Goal: Task Accomplishment & Management: Manage account settings

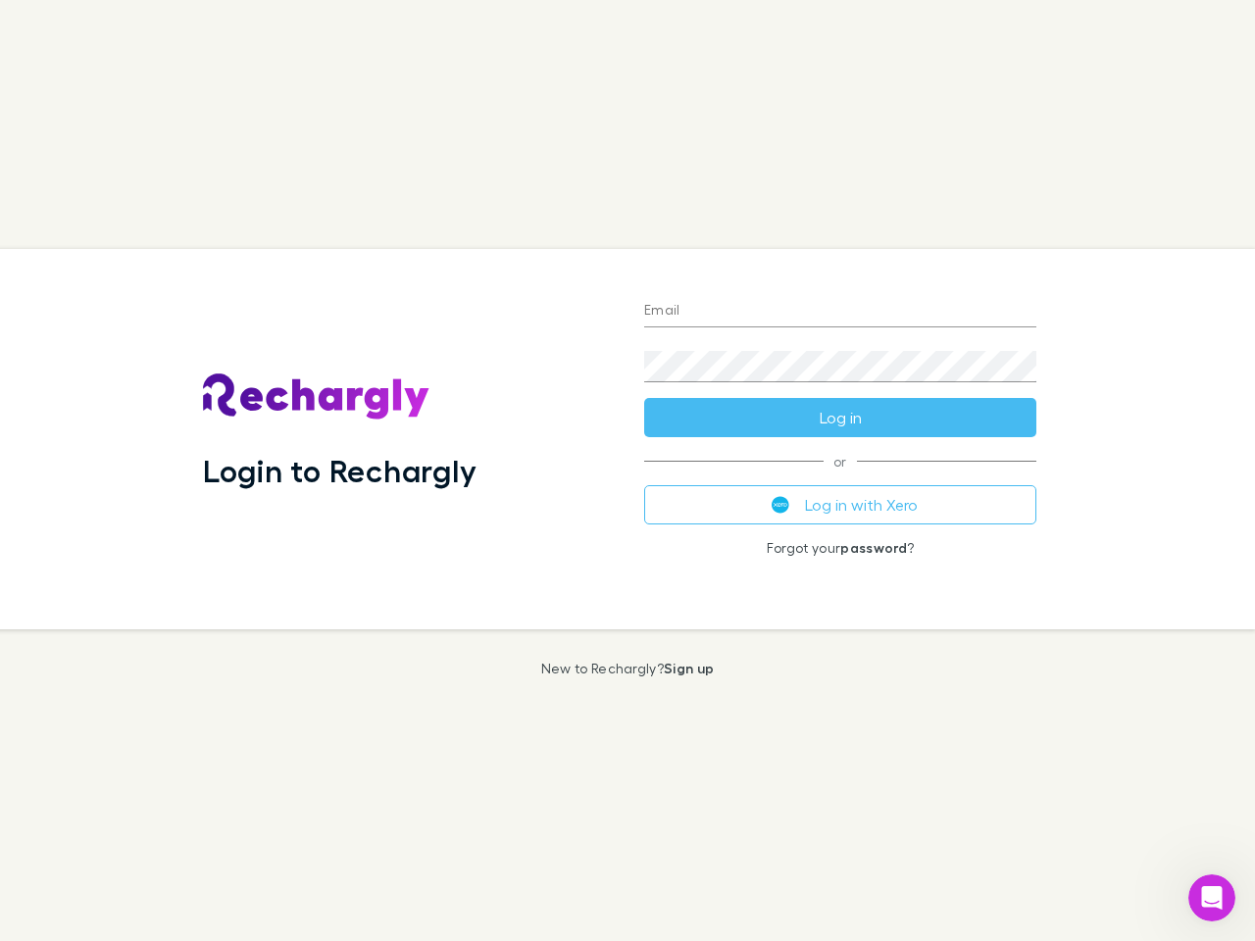
click at [627, 470] on div "Login to Rechargly" at bounding box center [407, 439] width 441 height 380
click at [840, 312] on input "Email" at bounding box center [840, 311] width 392 height 31
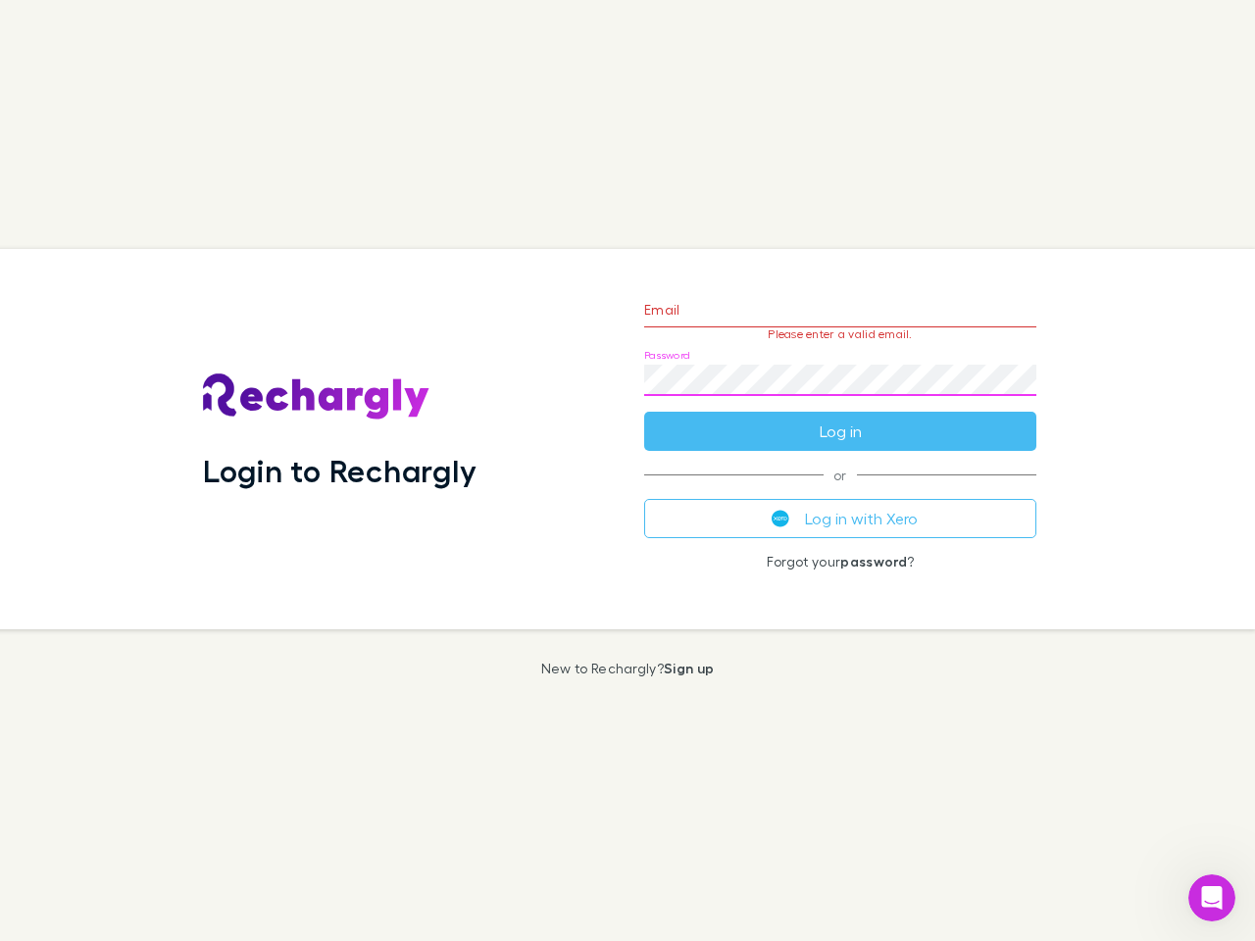
click at [840, 418] on form "Email Please enter a valid email. Password Log in" at bounding box center [840, 365] width 392 height 171
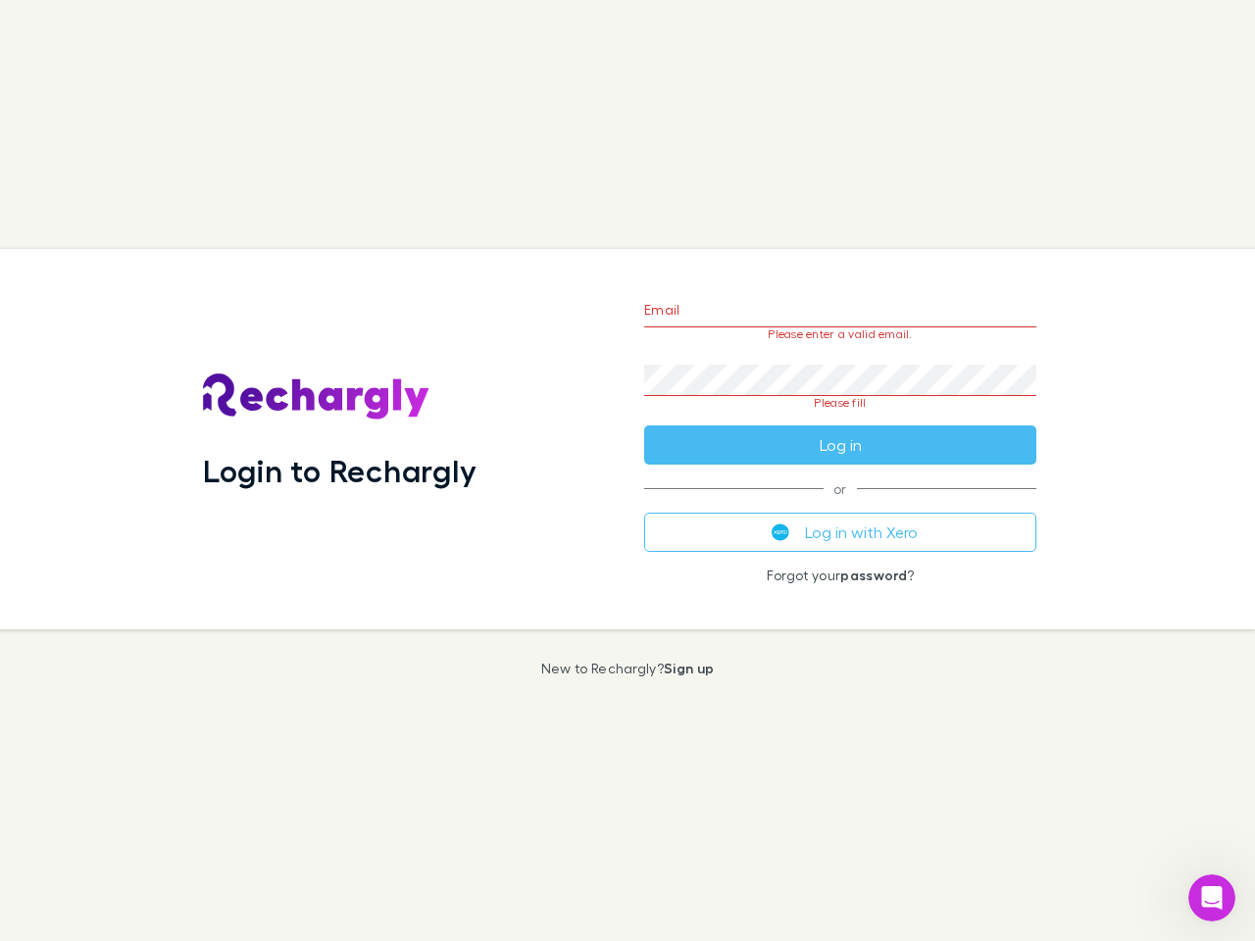
click at [840, 505] on div "Email Please enter a valid email. Password Please fill Log in or Log in with Xe…" at bounding box center [839, 439] width 423 height 380
click at [1212, 898] on icon "Open Intercom Messenger" at bounding box center [1212, 898] width 32 height 32
